Goal: Transaction & Acquisition: Purchase product/service

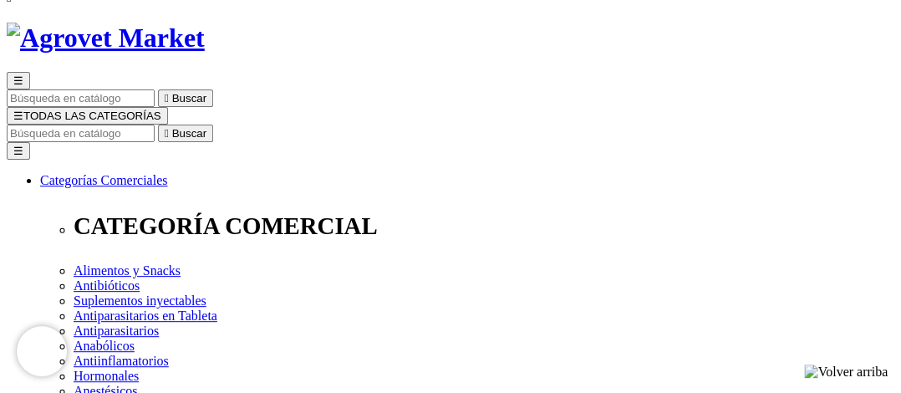
scroll to position [167, 0]
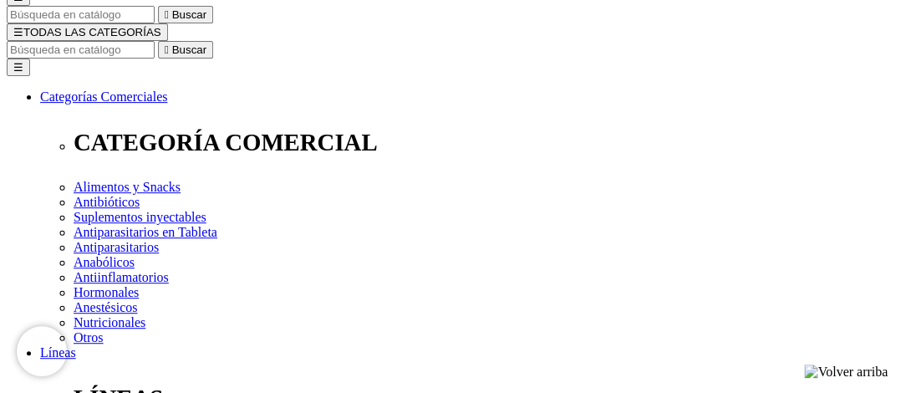
radio input "true"
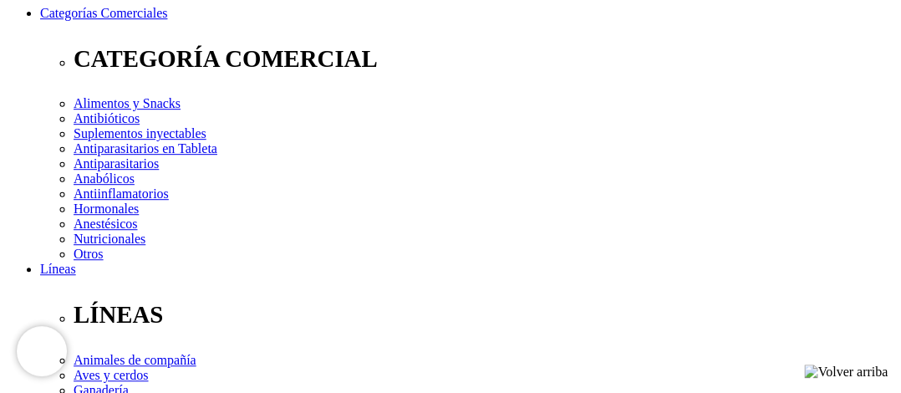
type input "Antonio"
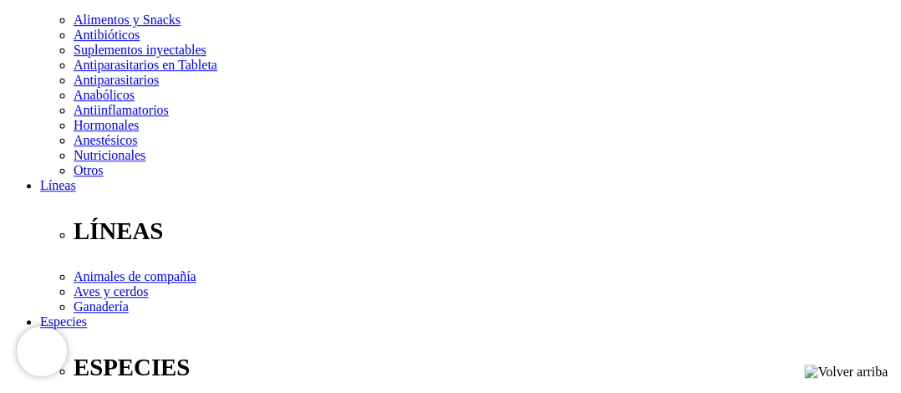
type input "Martinez"
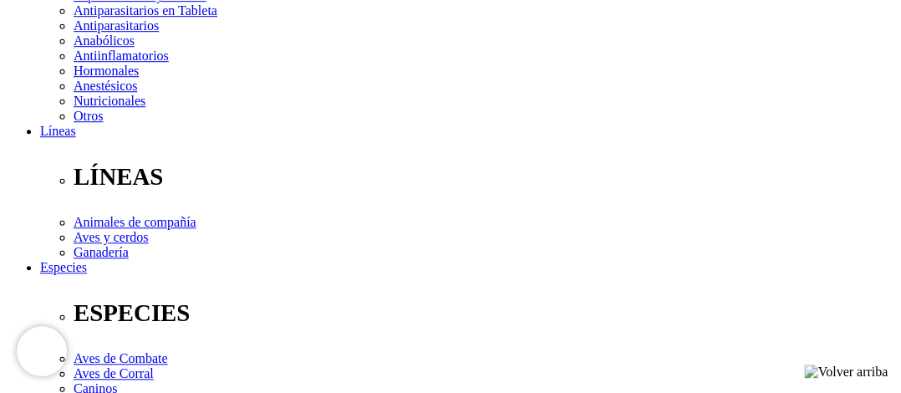
scroll to position [418, 0]
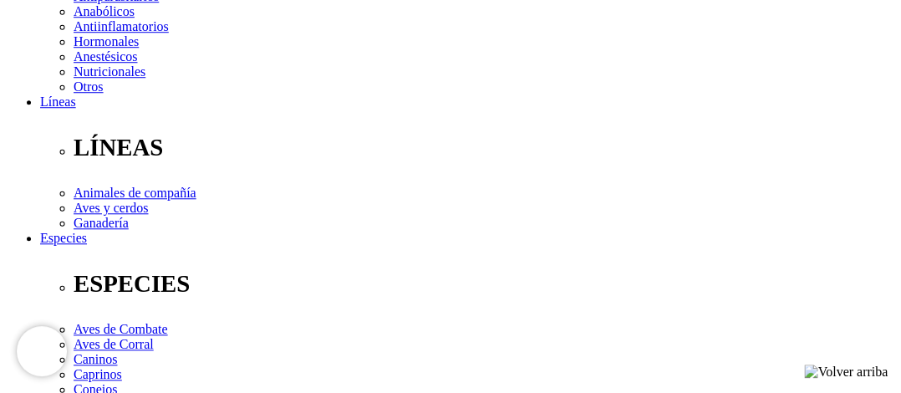
drag, startPoint x: 212, startPoint y: 107, endPoint x: 124, endPoint y: 107, distance: 88.6
select select "DNI"
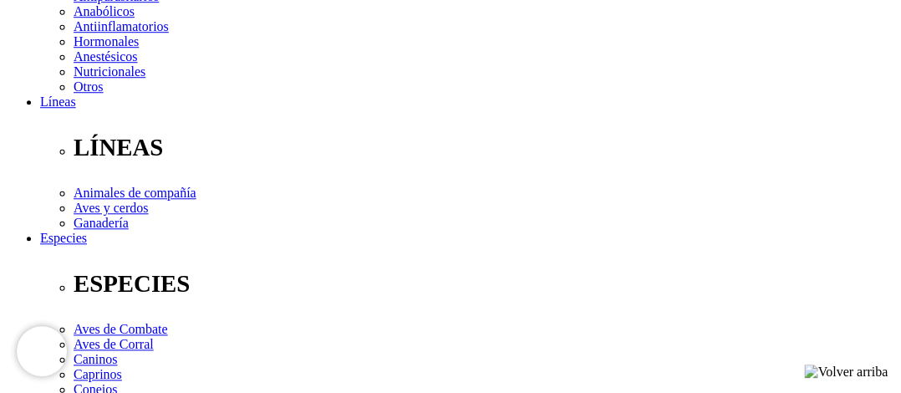
type input "10219303"
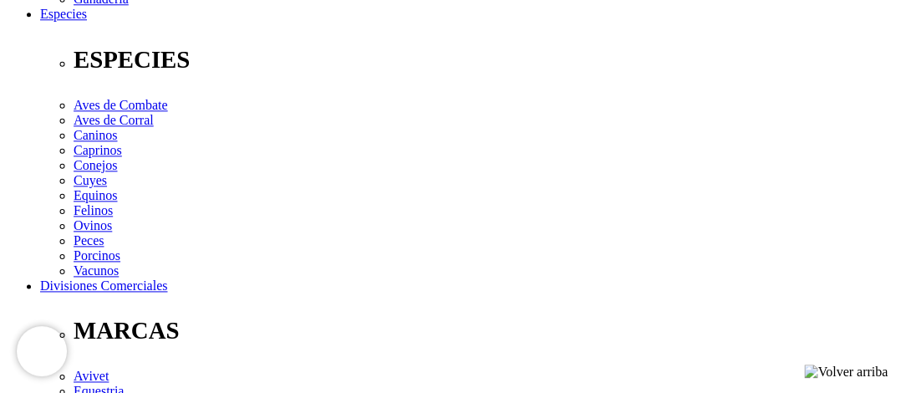
scroll to position [669, 0]
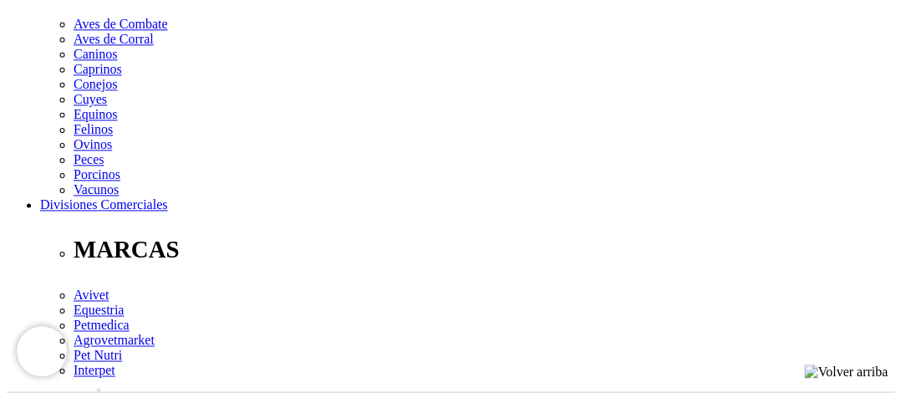
scroll to position [752, 0]
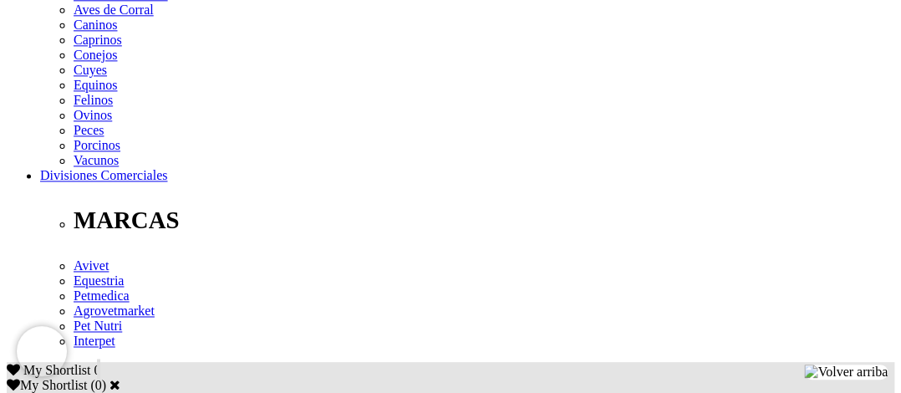
select select "Otra_actividad"
type input "mauriciorecord@gmail.com"
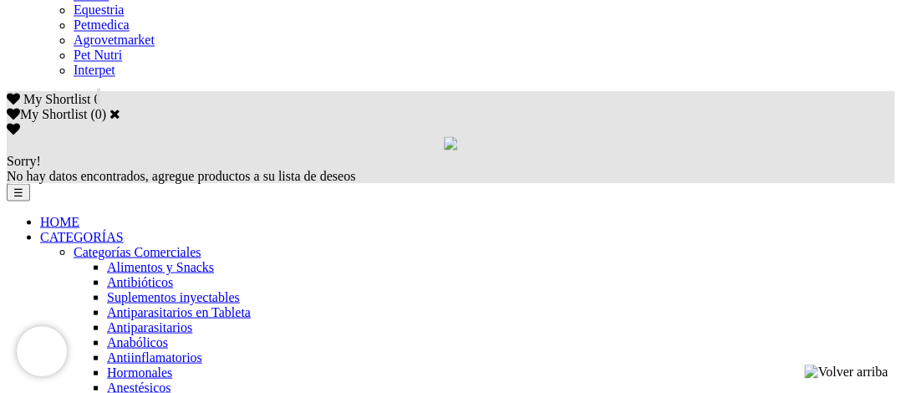
scroll to position [1086, 0]
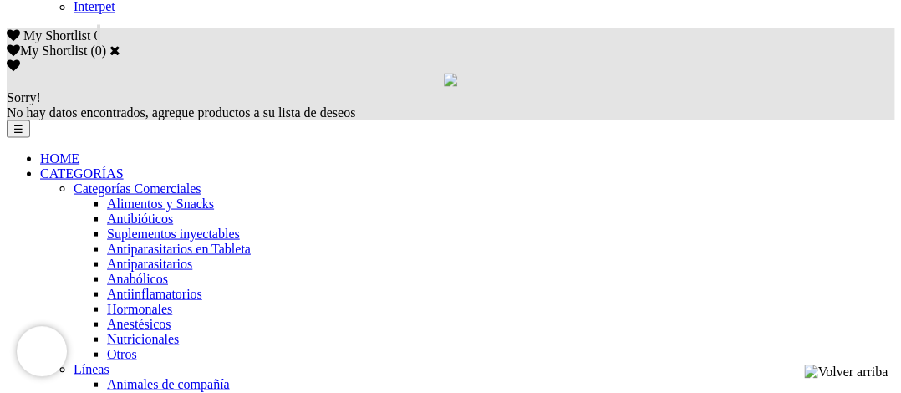
type input "20/11/1974"
checkbox input "true"
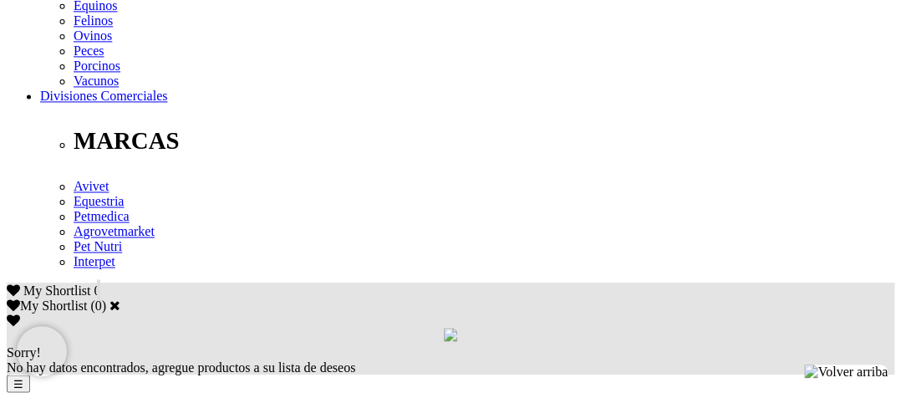
scroll to position [836, 0]
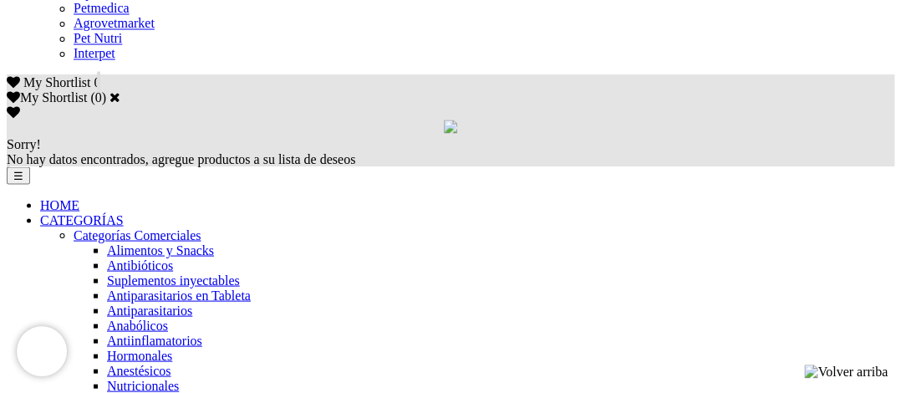
scroll to position [1170, 0]
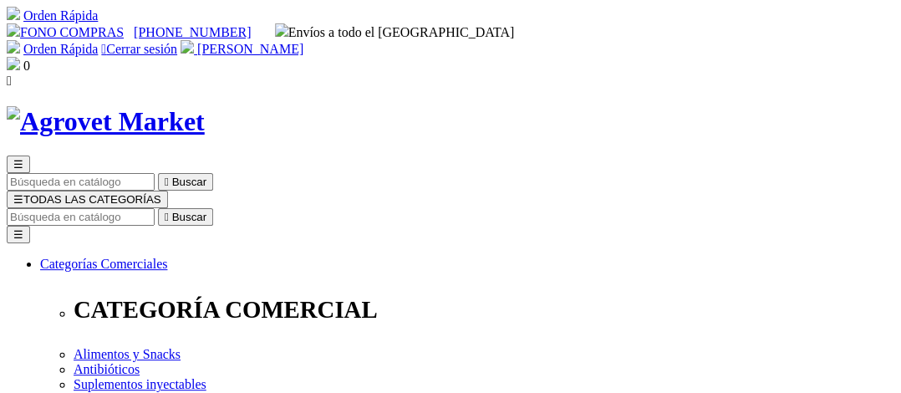
click at [98, 42] on link "Orden Rápida" at bounding box center [60, 49] width 74 height 14
click at [155, 208] on input "Buscar" at bounding box center [81, 217] width 148 height 18
type input "aminoplex"
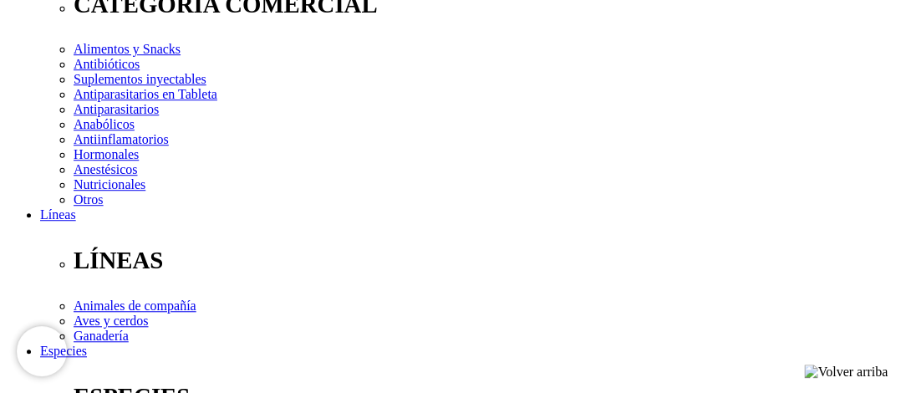
scroll to position [334, 0]
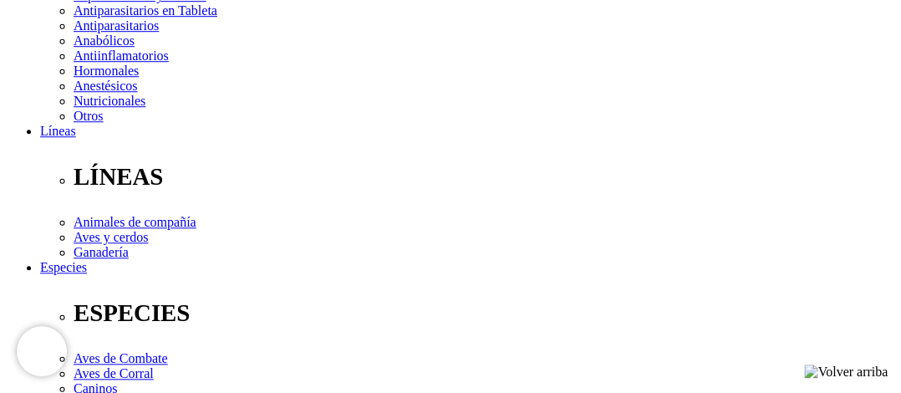
scroll to position [418, 0]
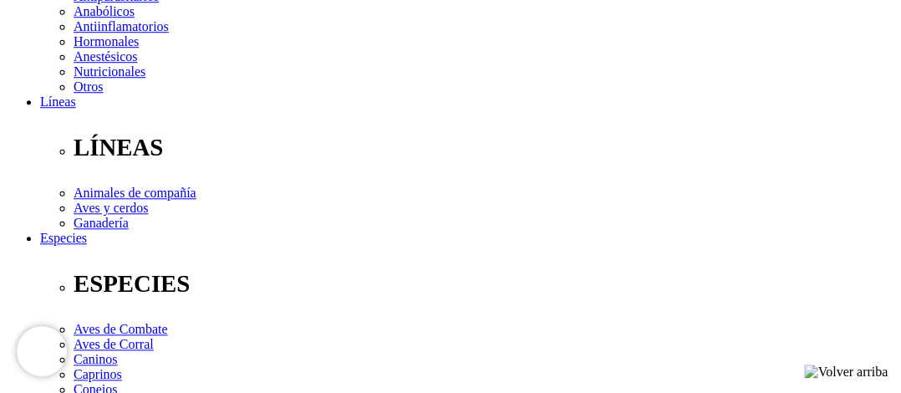
select select "141"
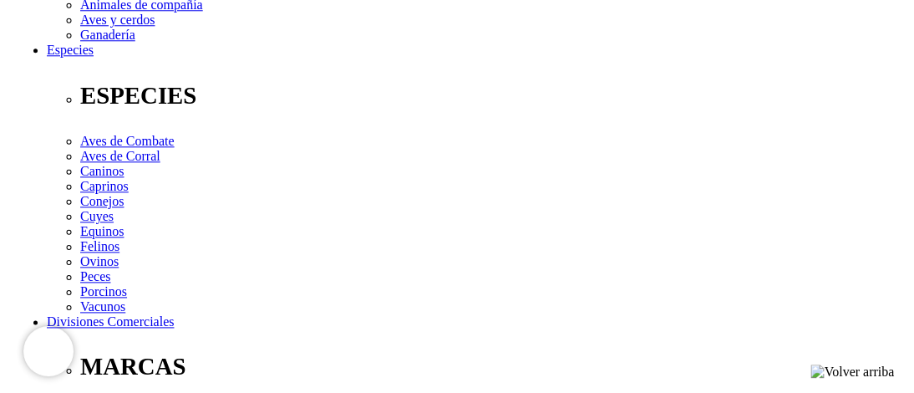
scroll to position [585, 0]
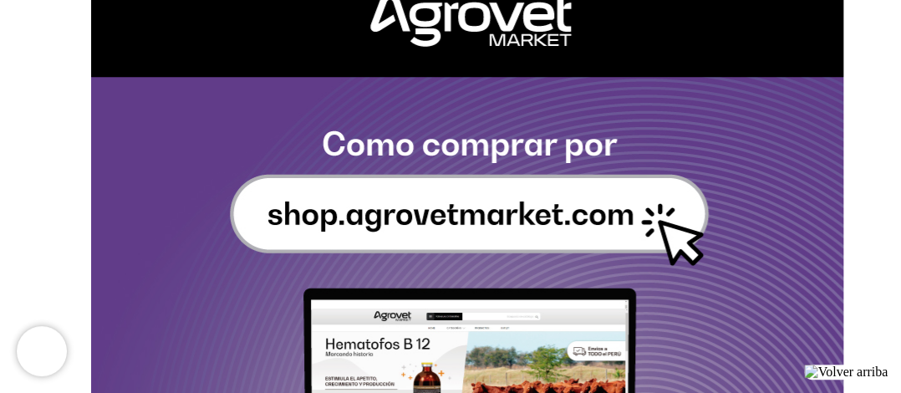
scroll to position [2006, 0]
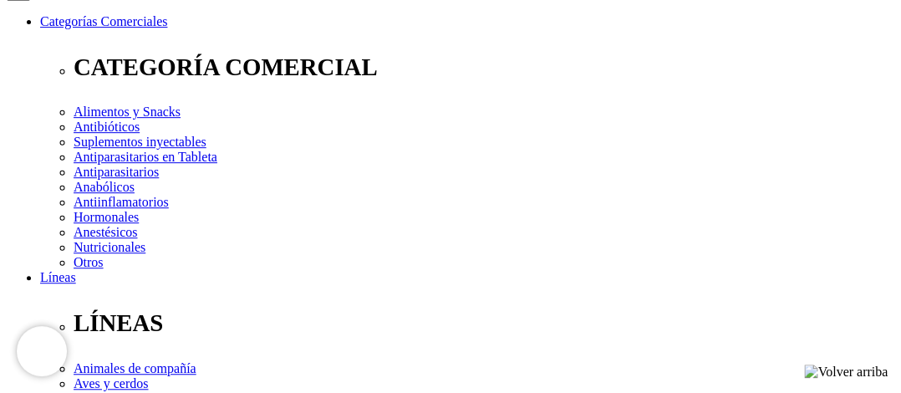
scroll to position [334, 0]
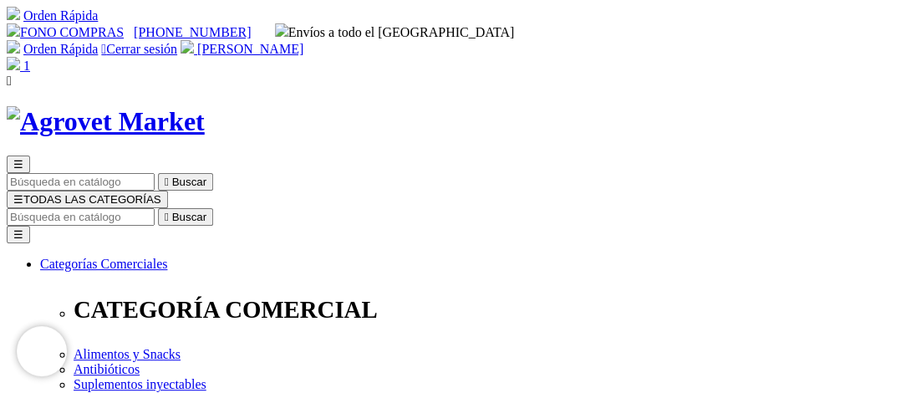
click at [30, 58] on span "1" at bounding box center [26, 65] width 7 height 14
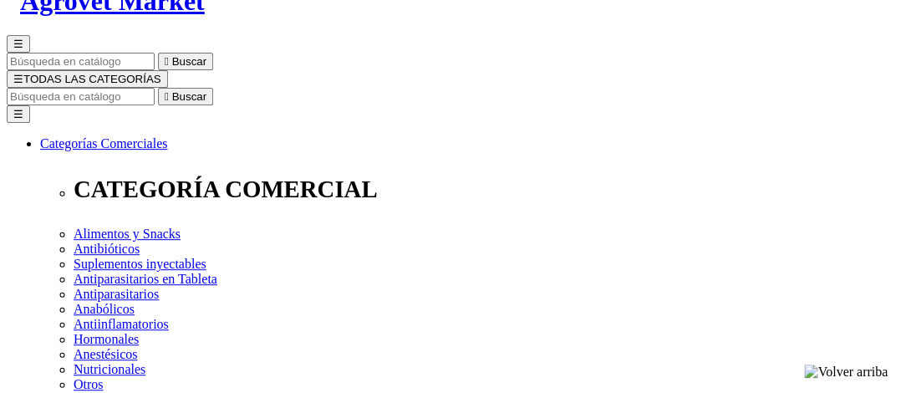
scroll to position [167, 0]
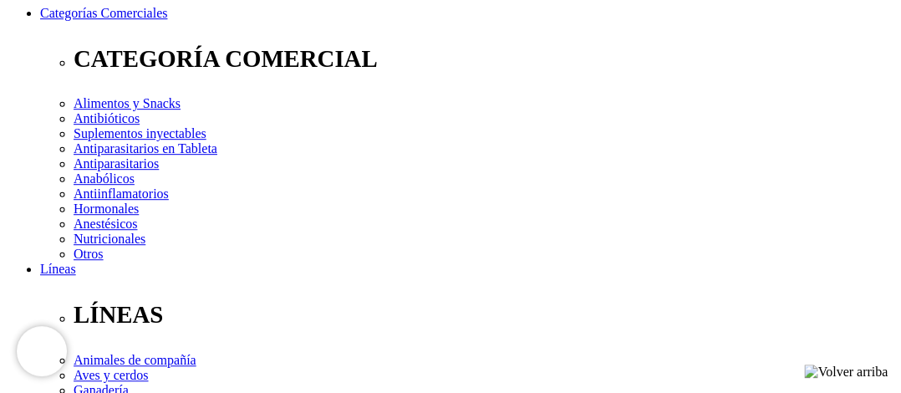
scroll to position [167, 0]
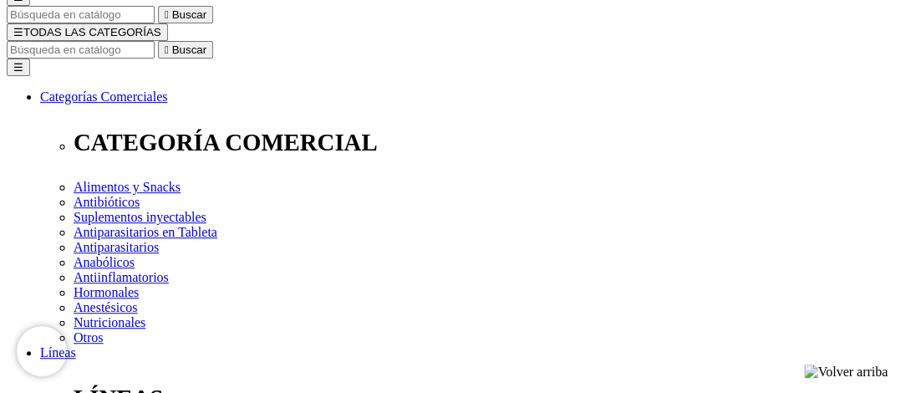
drag, startPoint x: 405, startPoint y: 155, endPoint x: 385, endPoint y: 128, distance: 33.4
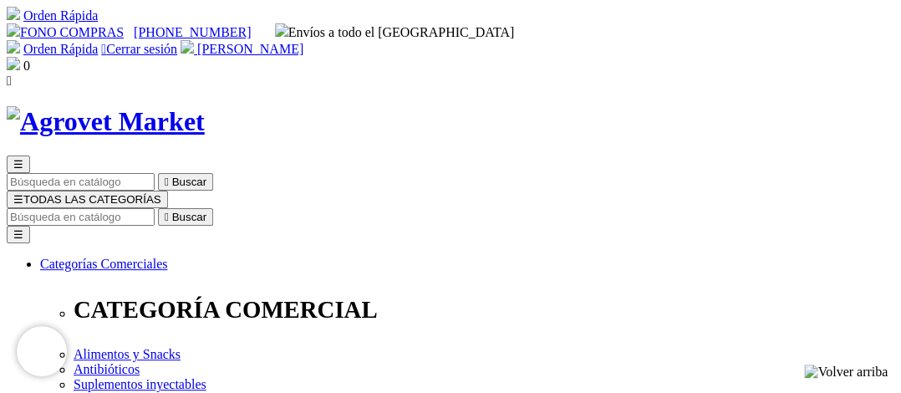
click at [155, 208] on input "Buscar" at bounding box center [81, 217] width 148 height 18
type input "amino"
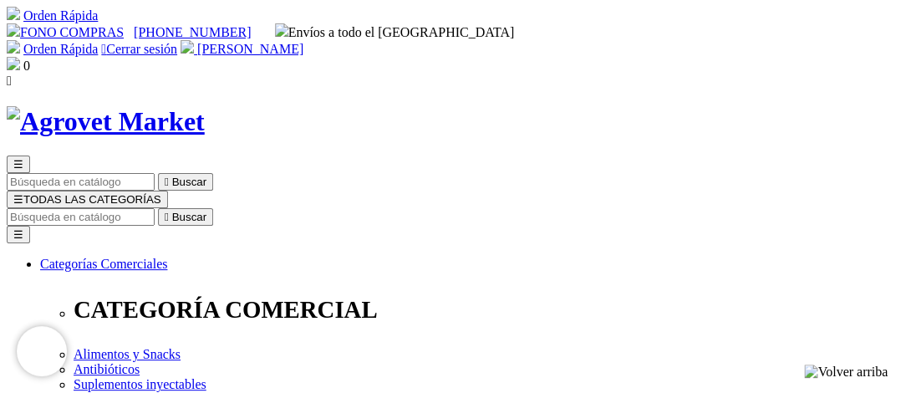
click at [155, 208] on input "Buscar" at bounding box center [81, 217] width 148 height 18
type input "[MEDICAL_DATA]"
click at [264, 211] on icon "" at bounding box center [262, 217] width 4 height 13
click at [155, 208] on input "nandrolona" at bounding box center [81, 217] width 148 height 18
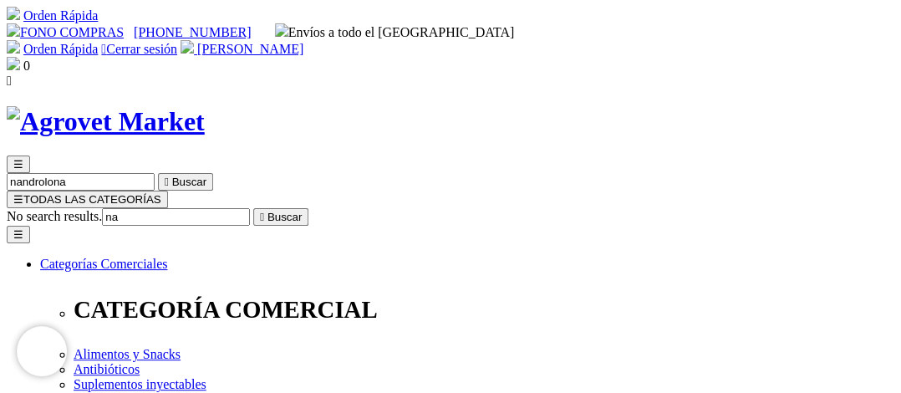
type input "n"
type input "t"
type input "a"
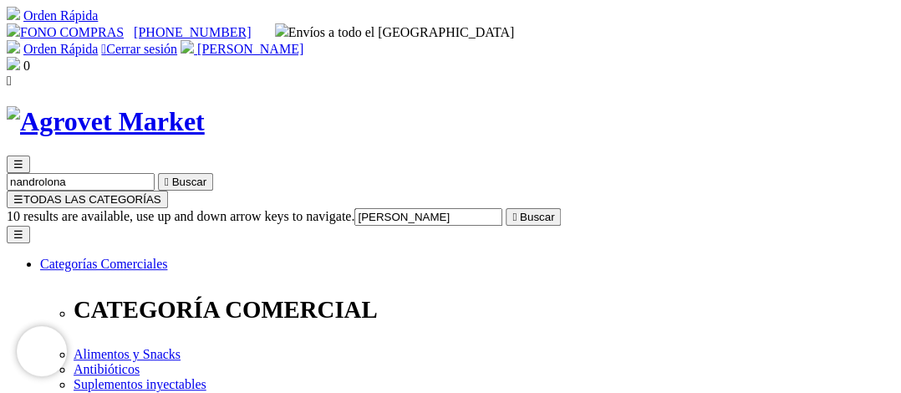
type input "[PERSON_NAME]"
click at [23, 193] on span "☰" at bounding box center [18, 199] width 10 height 13
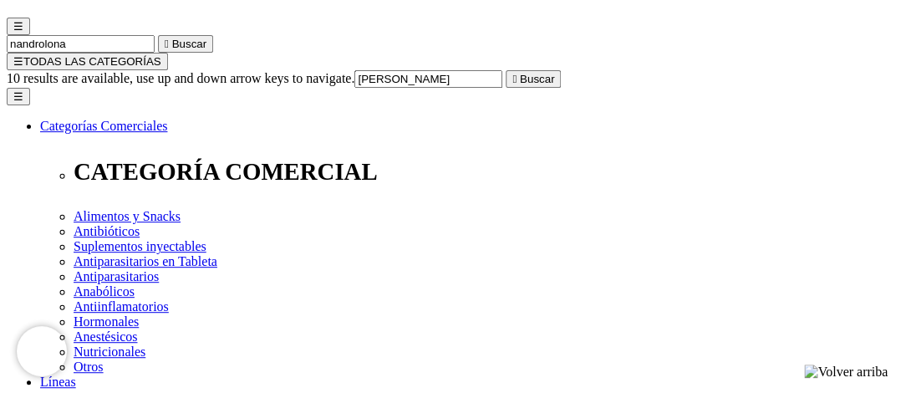
scroll to position [167, 0]
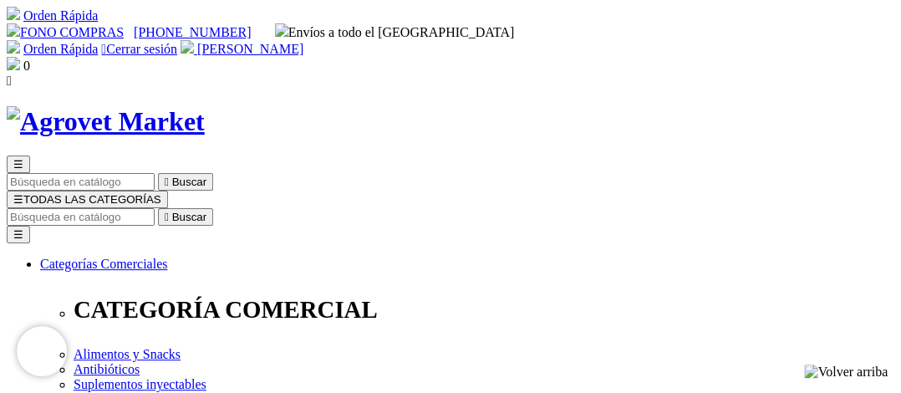
click at [23, 193] on span "☰" at bounding box center [18, 199] width 10 height 13
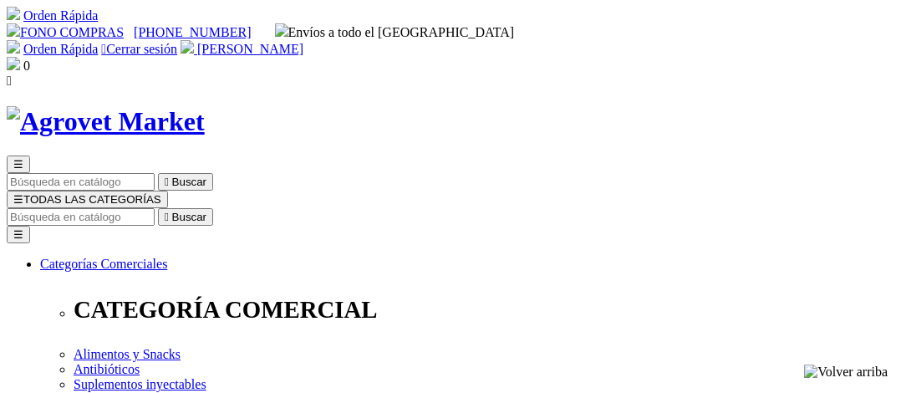
click at [23, 193] on span "☰" at bounding box center [18, 199] width 10 height 13
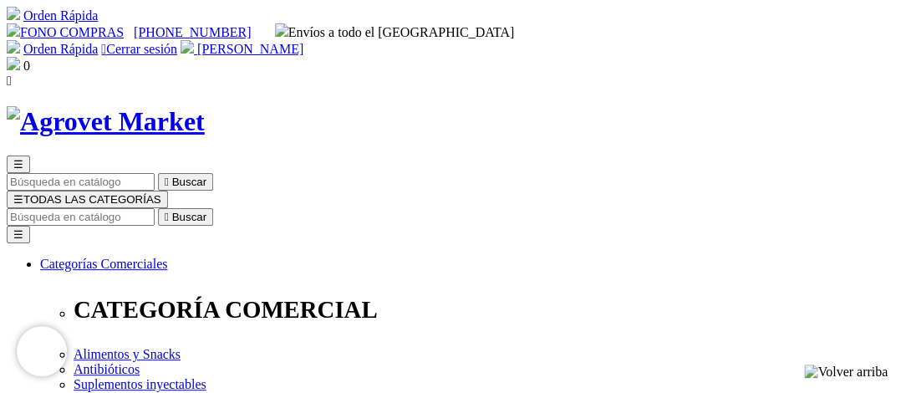
click at [155, 208] on input "Buscar" at bounding box center [81, 217] width 148 height 18
type input "testo"
click at [155, 208] on input "Buscar" at bounding box center [81, 217] width 148 height 18
type input "amino"
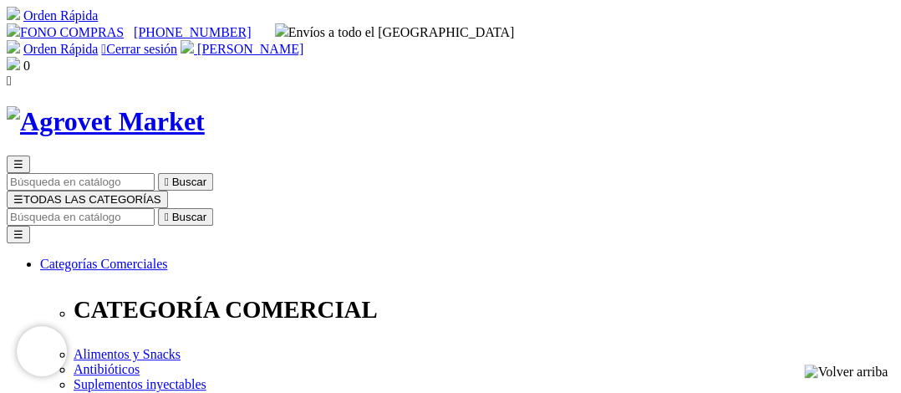
click at [155, 208] on input "Buscar" at bounding box center [81, 217] width 148 height 18
type input "amino"
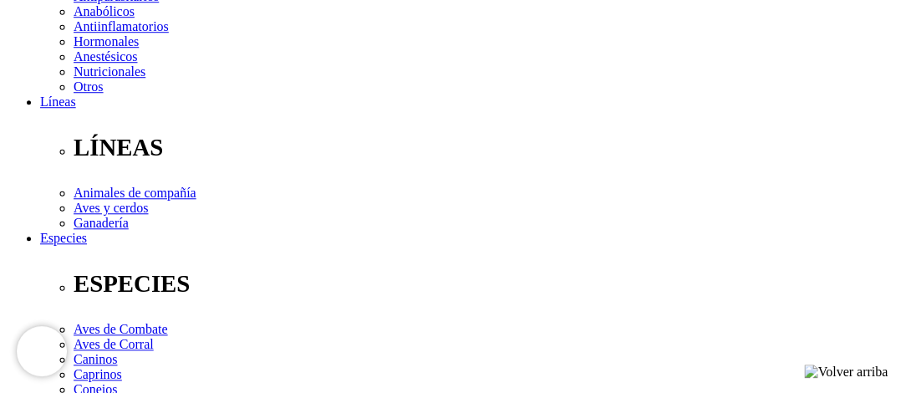
scroll to position [501, 0]
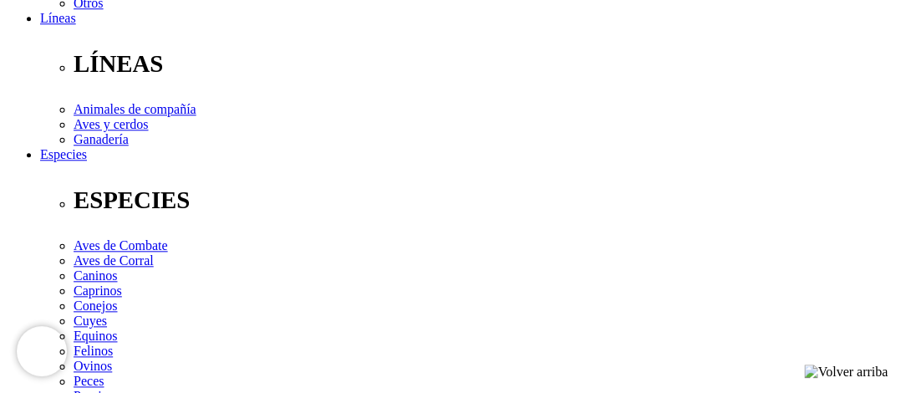
select select "141"
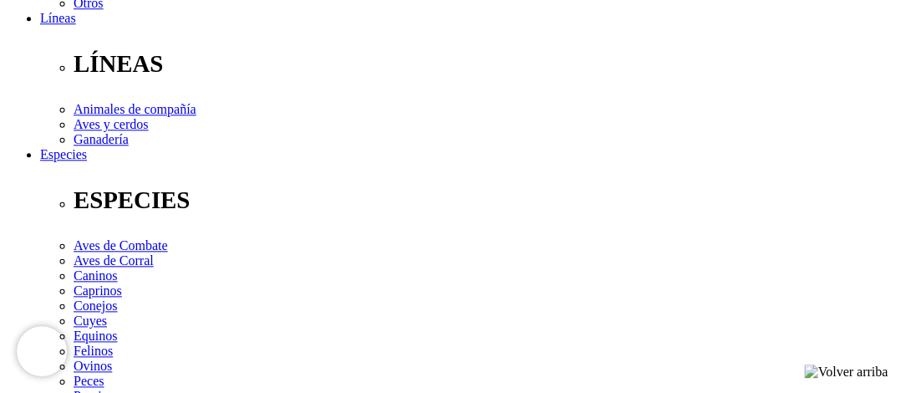
select select "141"
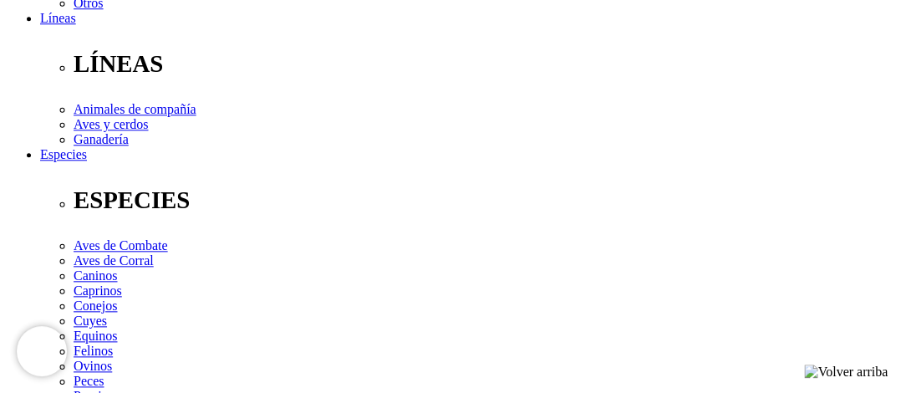
select select "141"
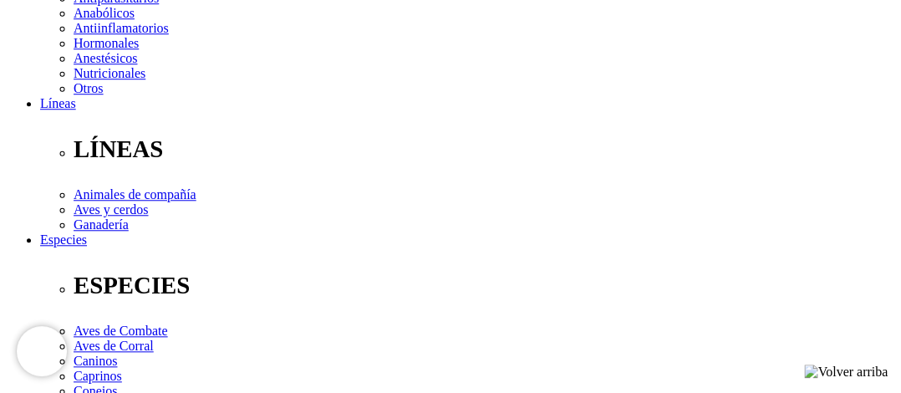
select select "141"
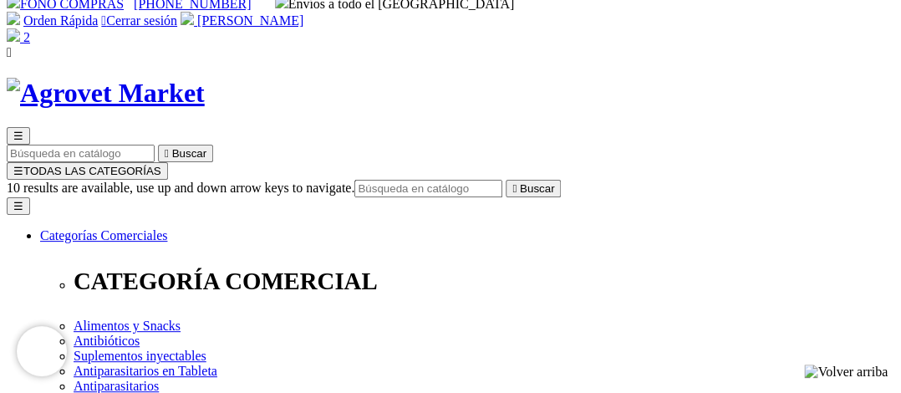
scroll to position [0, 0]
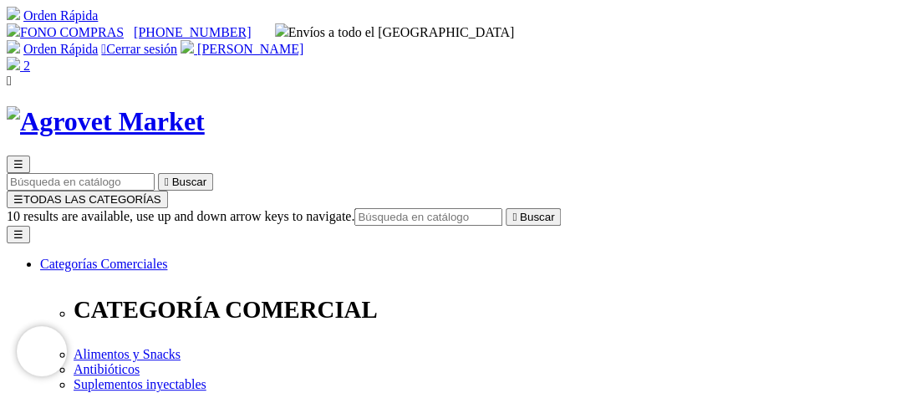
click at [20, 57] on img at bounding box center [13, 63] width 13 height 13
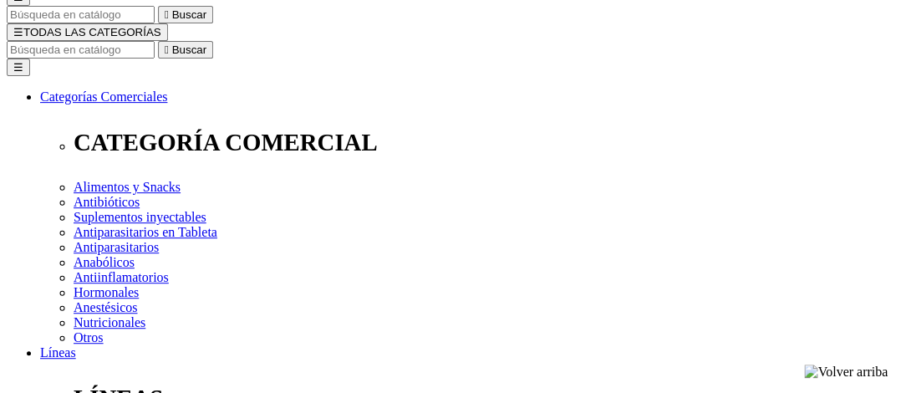
type input "3"
type input "1"
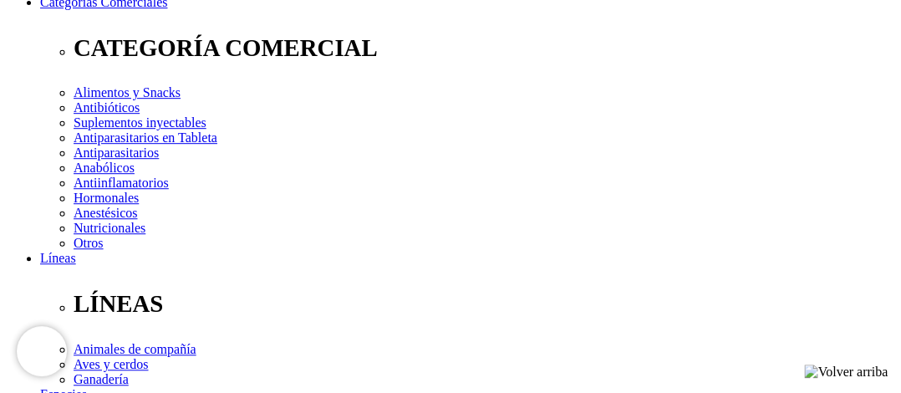
scroll to position [167, 0]
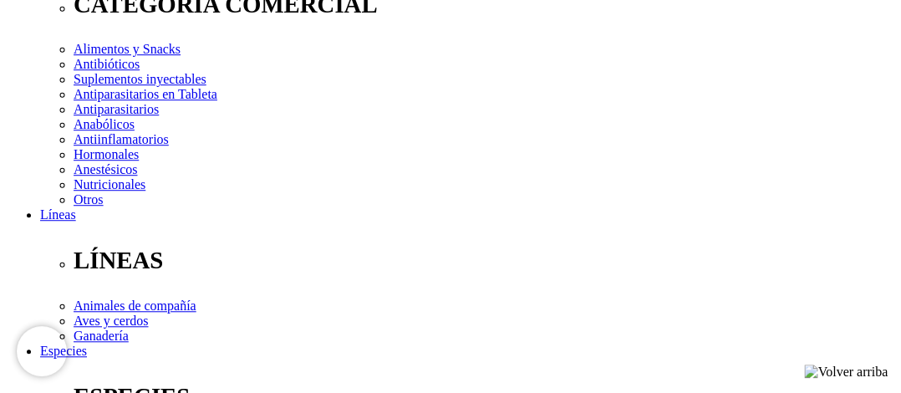
scroll to position [334, 0]
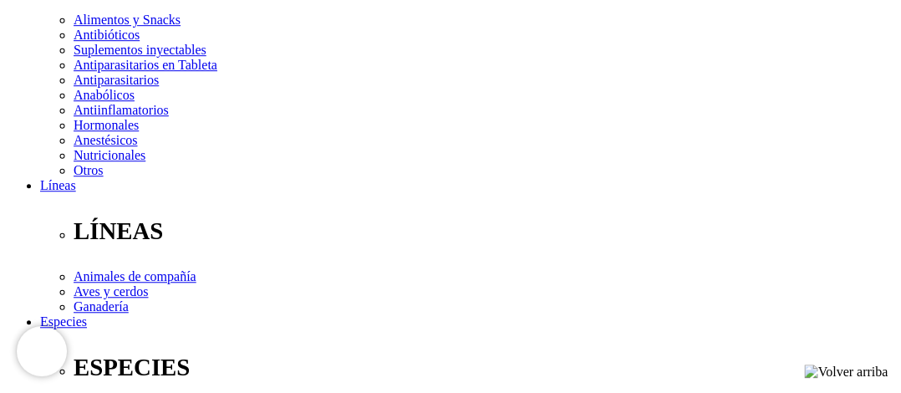
select select "LIMA"
select select
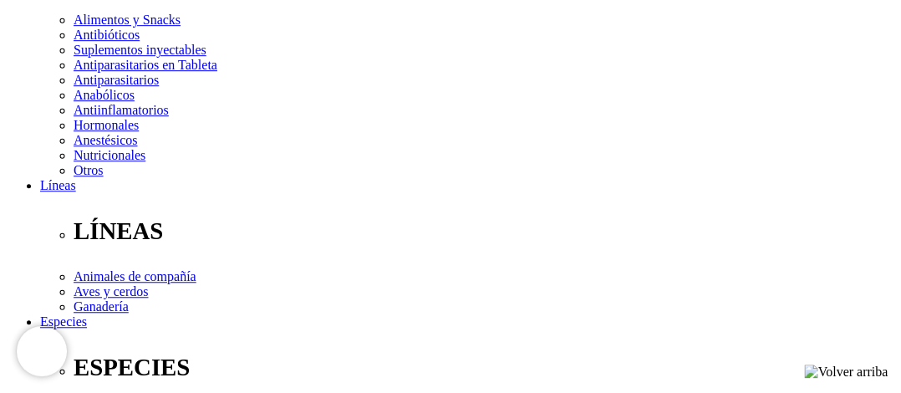
select select "3"
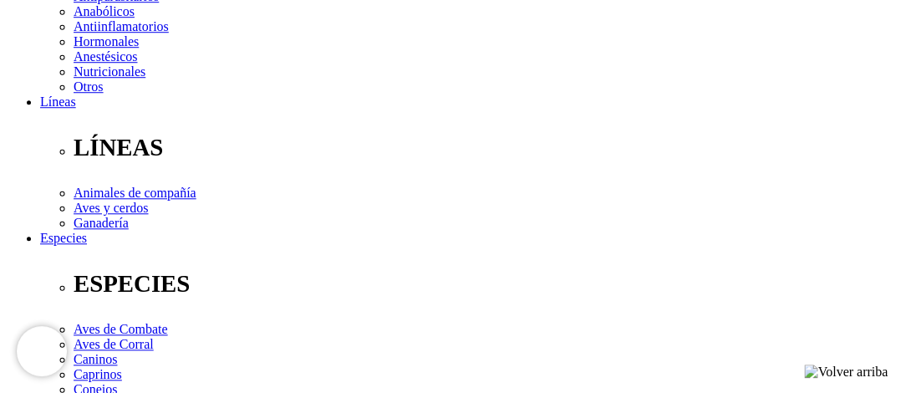
scroll to position [501, 0]
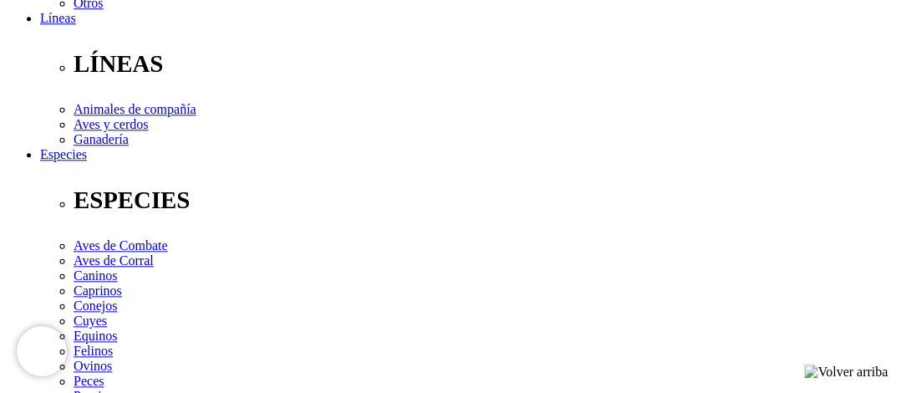
select select "127"
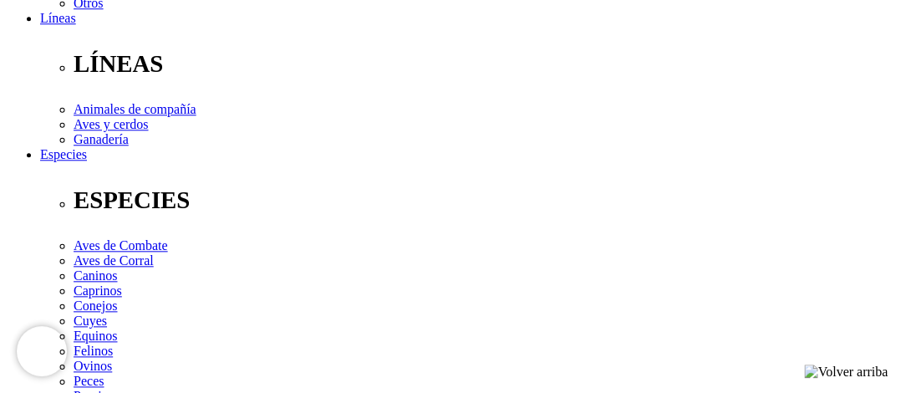
type input "Avenida Los Conquistadores 818"
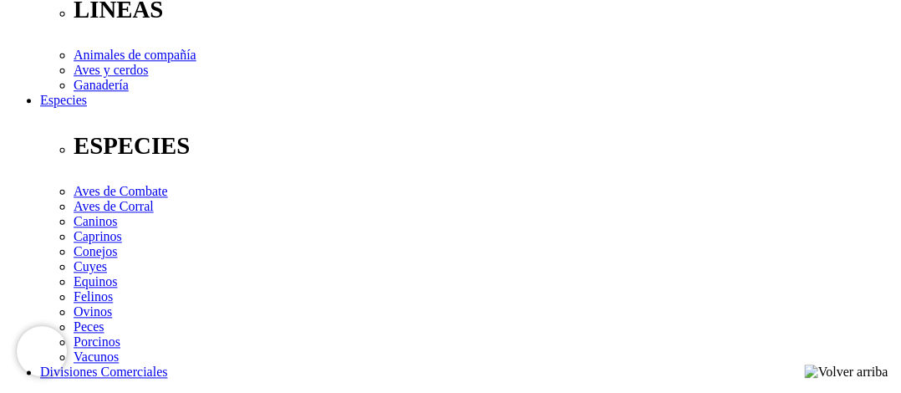
scroll to position [585, 0]
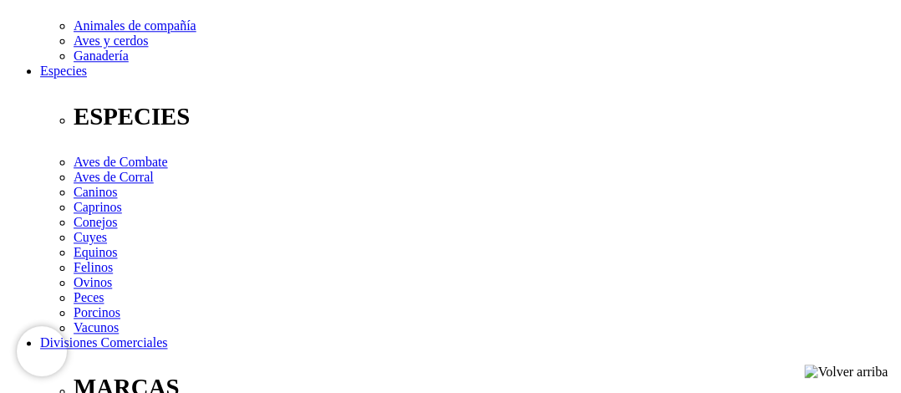
select select "Boleta"
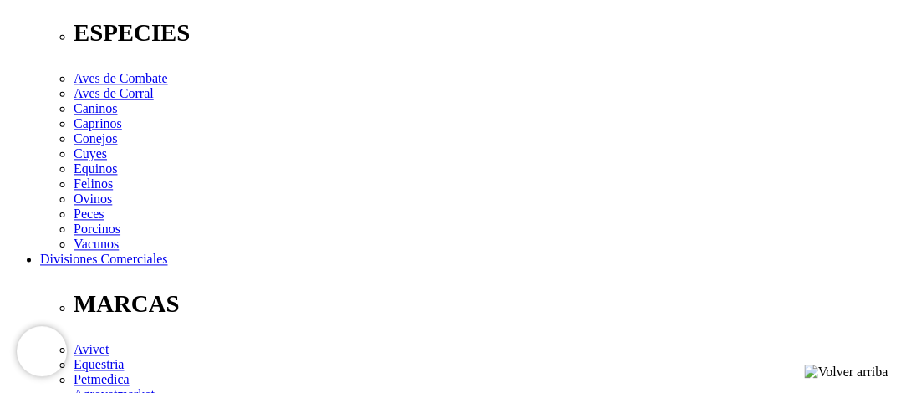
type input "+51996339722"
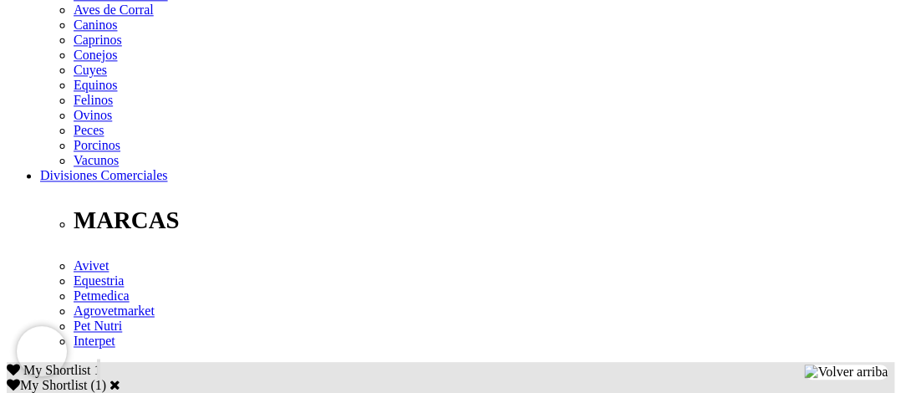
scroll to position [758, 0]
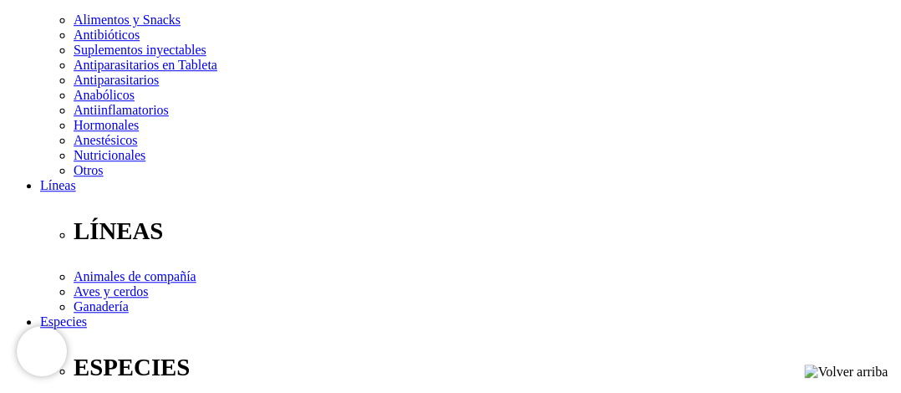
scroll to position [418, 0]
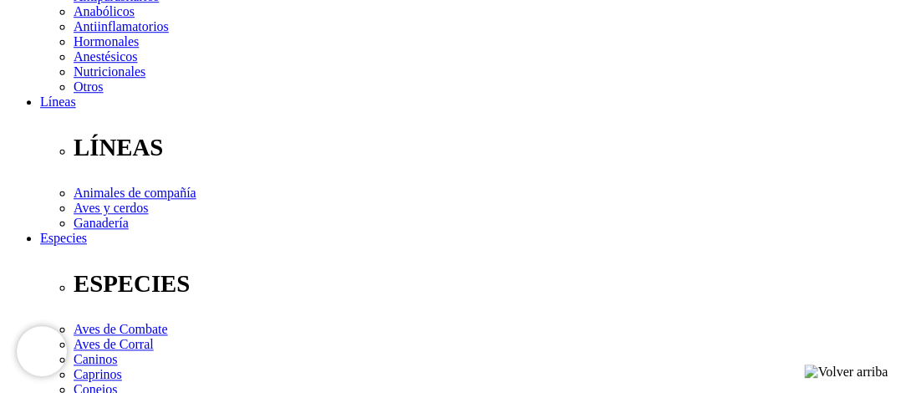
radio input "true"
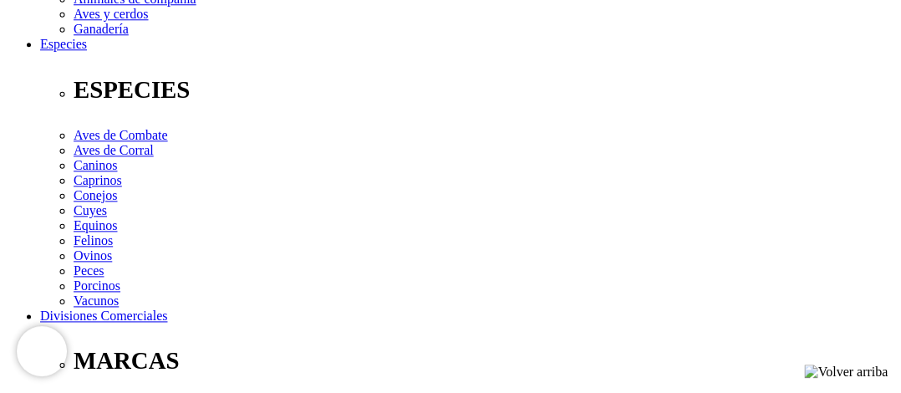
scroll to position [626, 0]
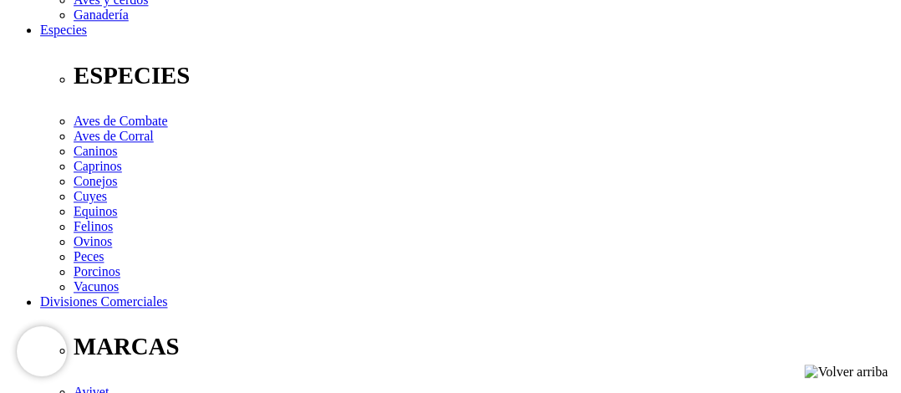
drag, startPoint x: 551, startPoint y: 224, endPoint x: 558, endPoint y: 270, distance: 46.6
type textarea "S"
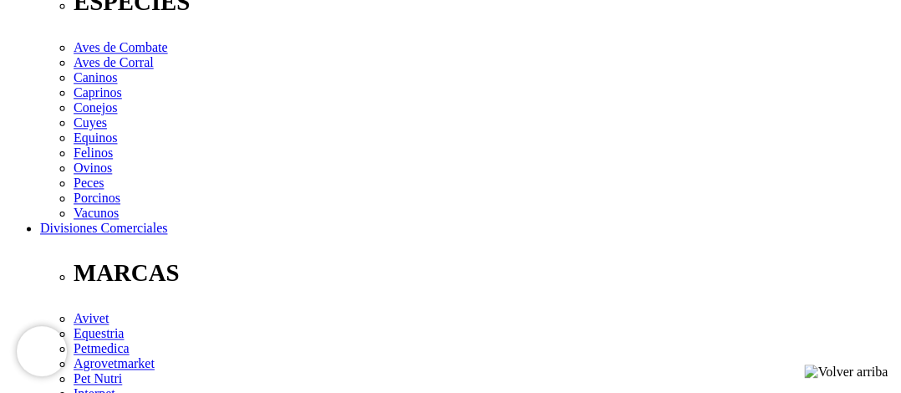
type textarea "Enviamre un mensaje de whatsapp el dia designado para el delivery. Si no estoy …"
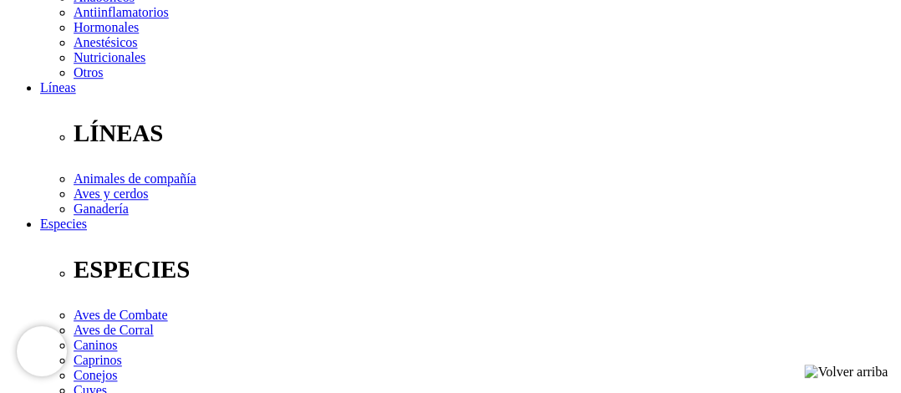
scroll to position [348, 0]
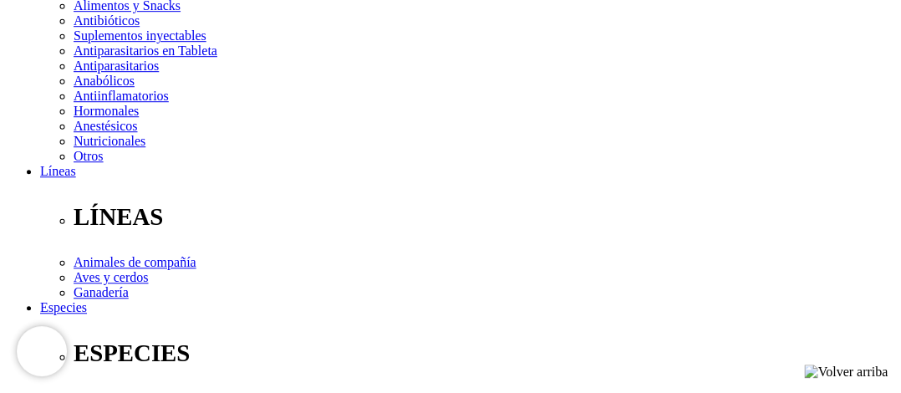
radio input "true"
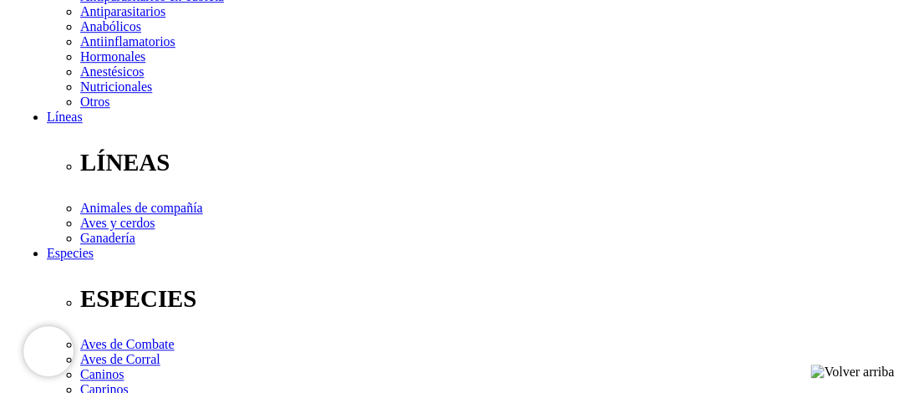
scroll to position [432, 0]
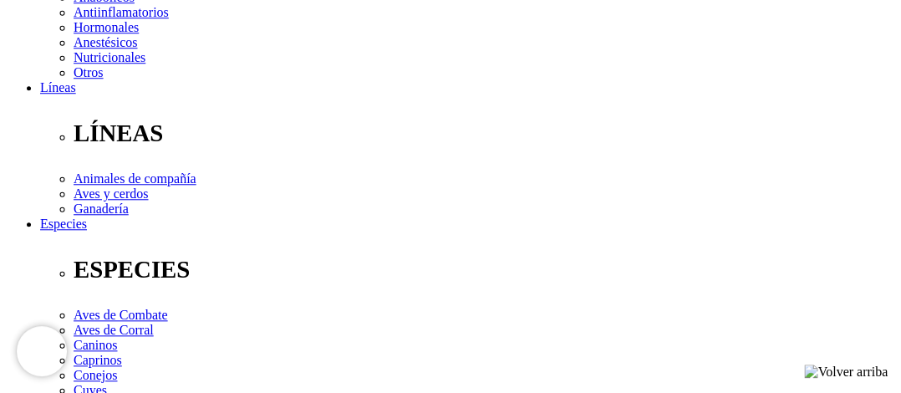
drag, startPoint x: 460, startPoint y: 145, endPoint x: 433, endPoint y: 141, distance: 27.8
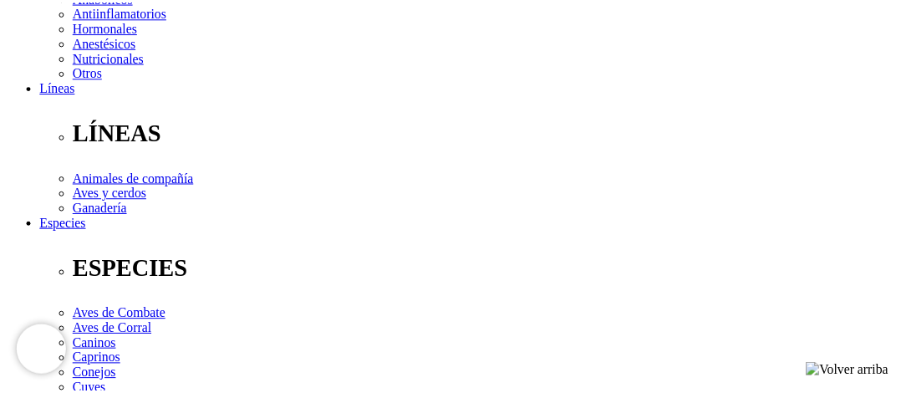
scroll to position [0, 0]
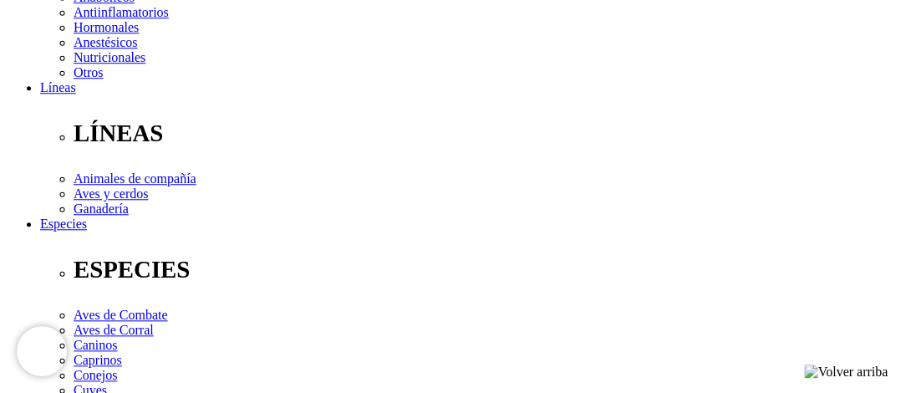
checkbox input "true"
